Goal: Information Seeking & Learning: Learn about a topic

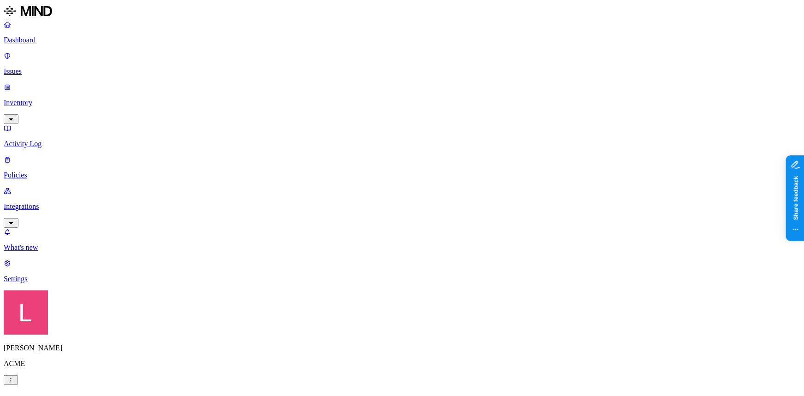
click at [40, 44] on link "Dashboard" at bounding box center [402, 32] width 797 height 24
click at [59, 67] on p "Issues" at bounding box center [402, 71] width 797 height 8
click at [47, 37] on p "Dashboard" at bounding box center [402, 40] width 797 height 8
drag, startPoint x: 226, startPoint y: 278, endPoint x: 273, endPoint y: 272, distance: 46.9
